Goal: Task Accomplishment & Management: Manage account settings

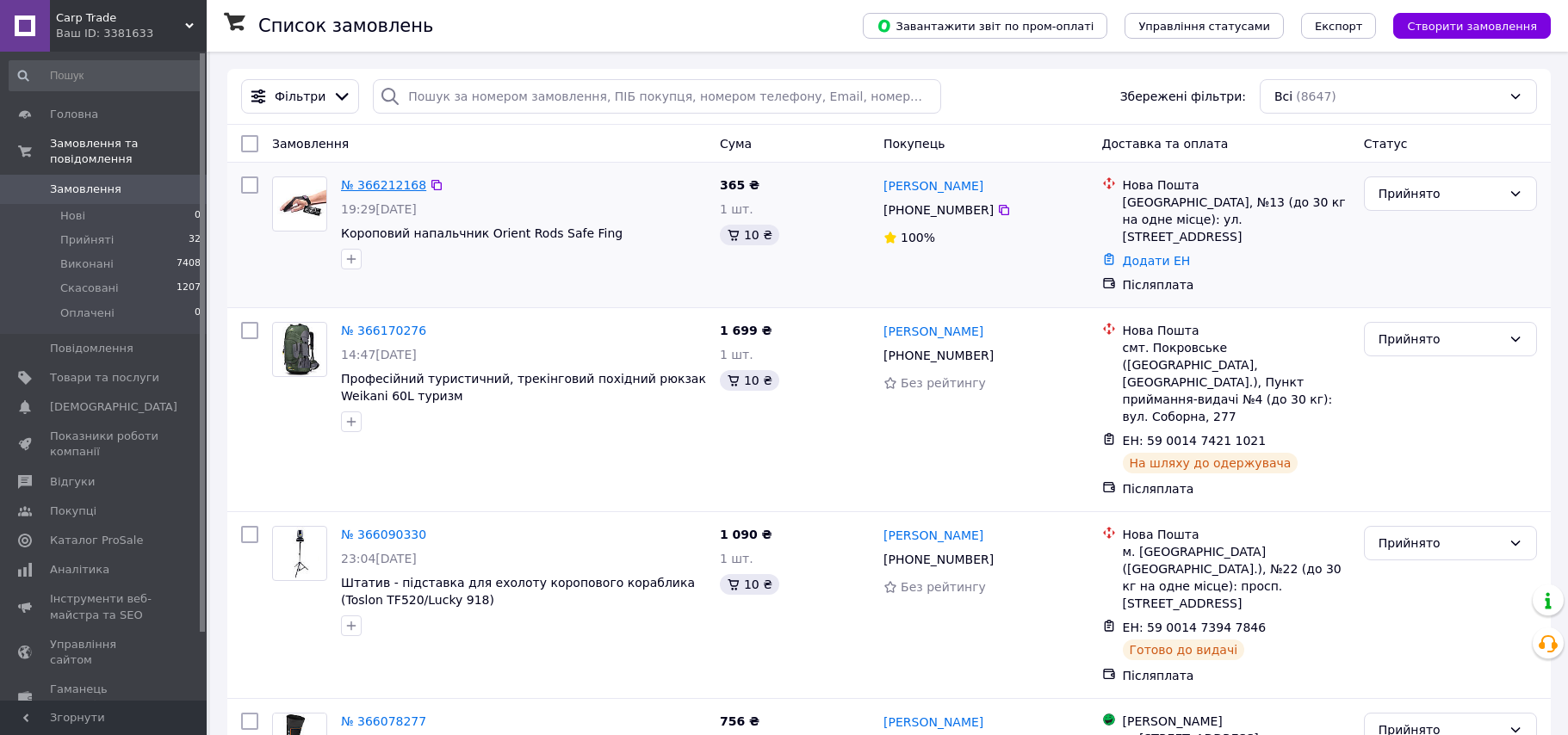
click at [348, 184] on link "№ 366212168" at bounding box center [383, 185] width 85 height 14
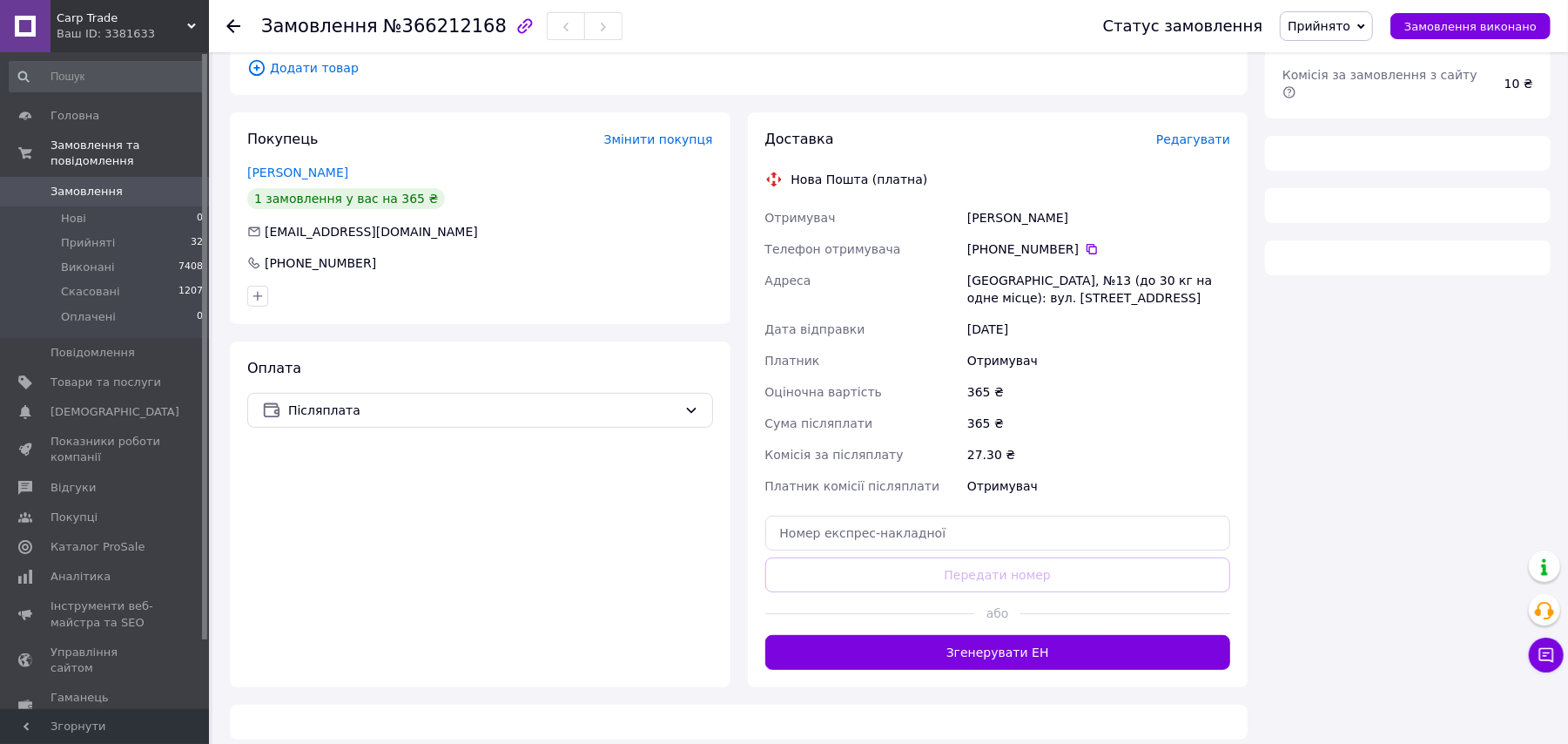
scroll to position [237, 0]
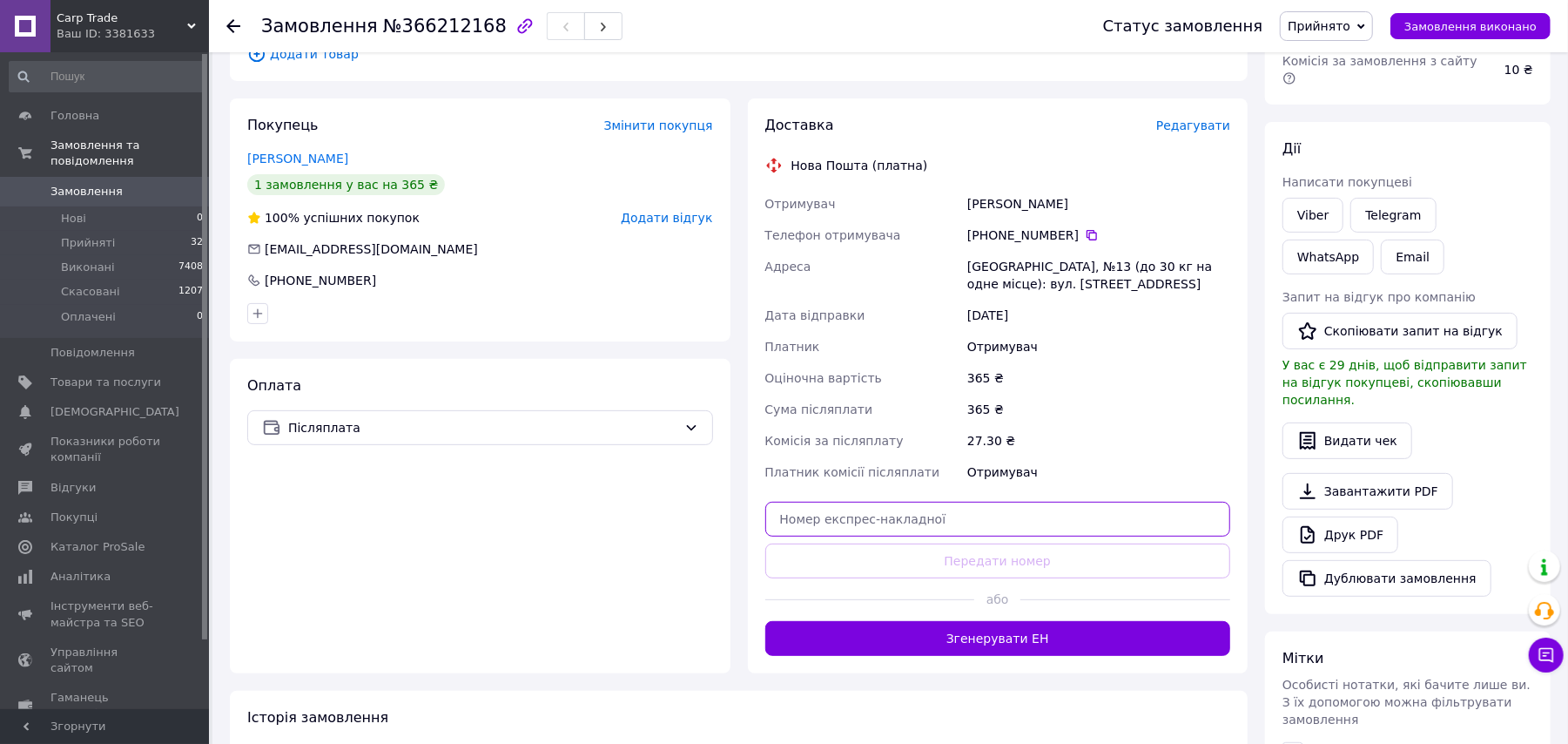
click at [880, 517] on input "text" at bounding box center [999, 518] width 466 height 35
paste input "59001474736892"
type input "59001474736892"
click at [919, 550] on button "Передати номер" at bounding box center [999, 561] width 466 height 35
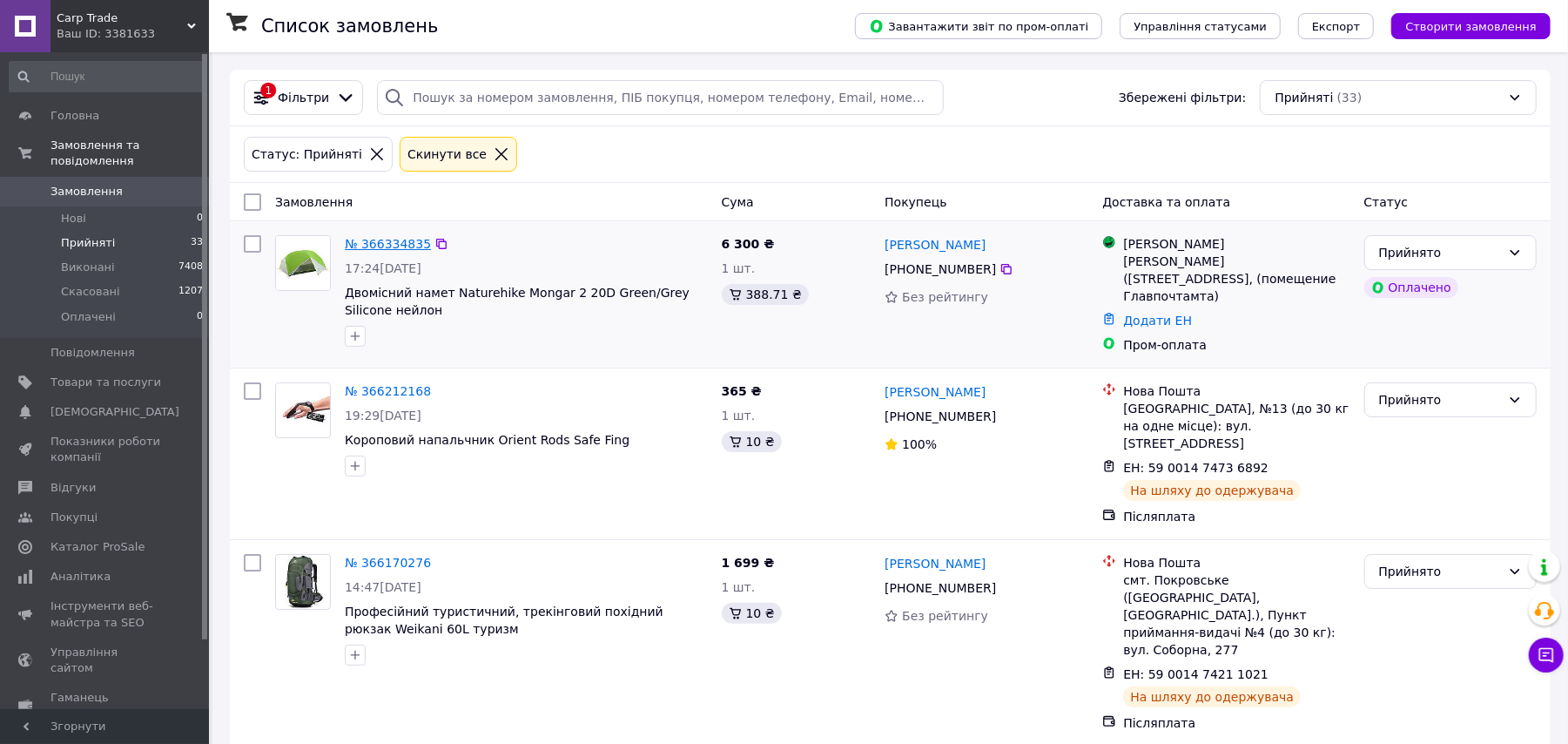
click at [350, 244] on link "№ 366334835" at bounding box center [387, 244] width 86 height 14
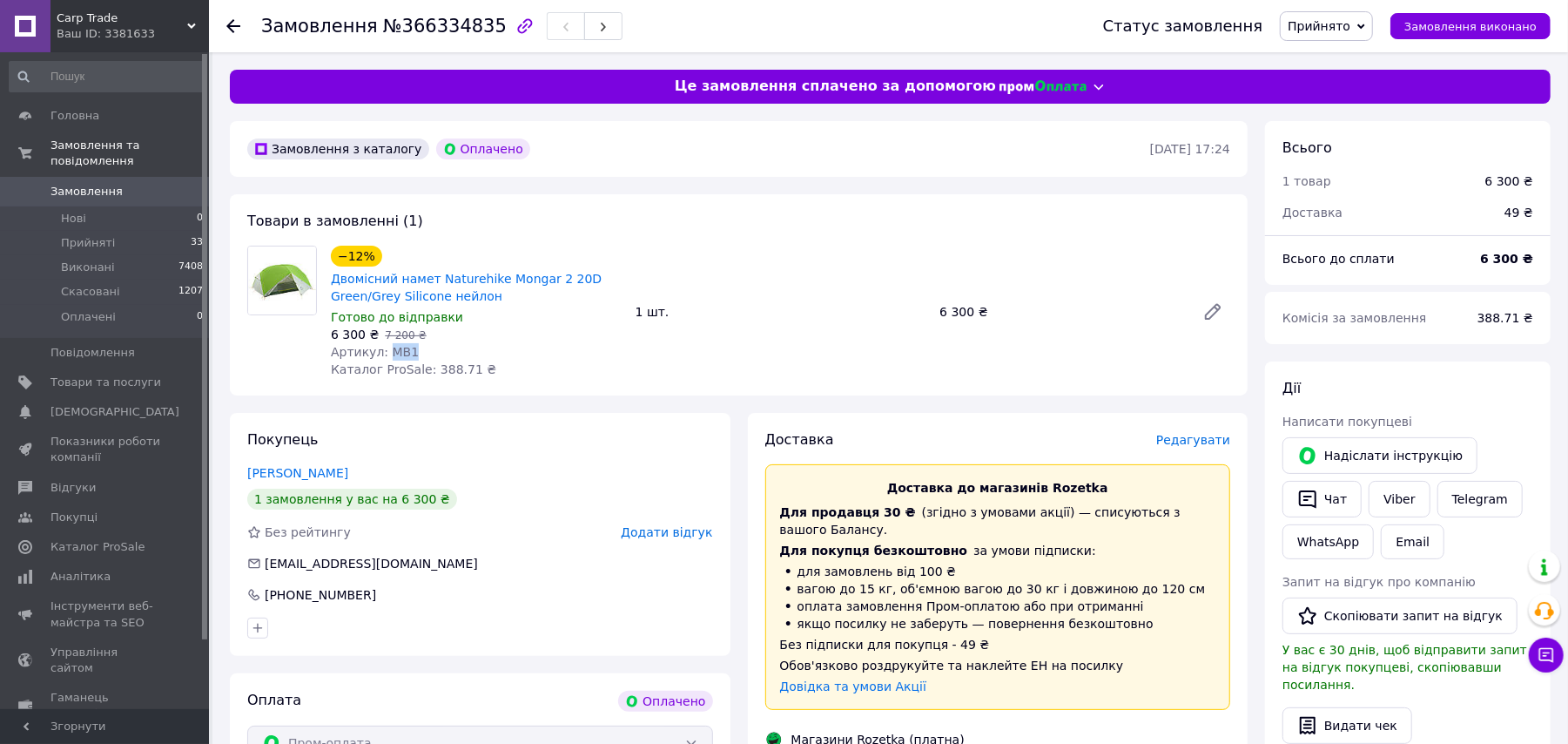
drag, startPoint x: 413, startPoint y: 349, endPoint x: 383, endPoint y: 346, distance: 30.1
click at [383, 346] on div "Артикул: MB1" at bounding box center [477, 351] width 291 height 17
copy span "MB1"
click at [162, 230] on li "Прийняті 33" at bounding box center [107, 243] width 213 height 25
